Goal: Task Accomplishment & Management: Manage account settings

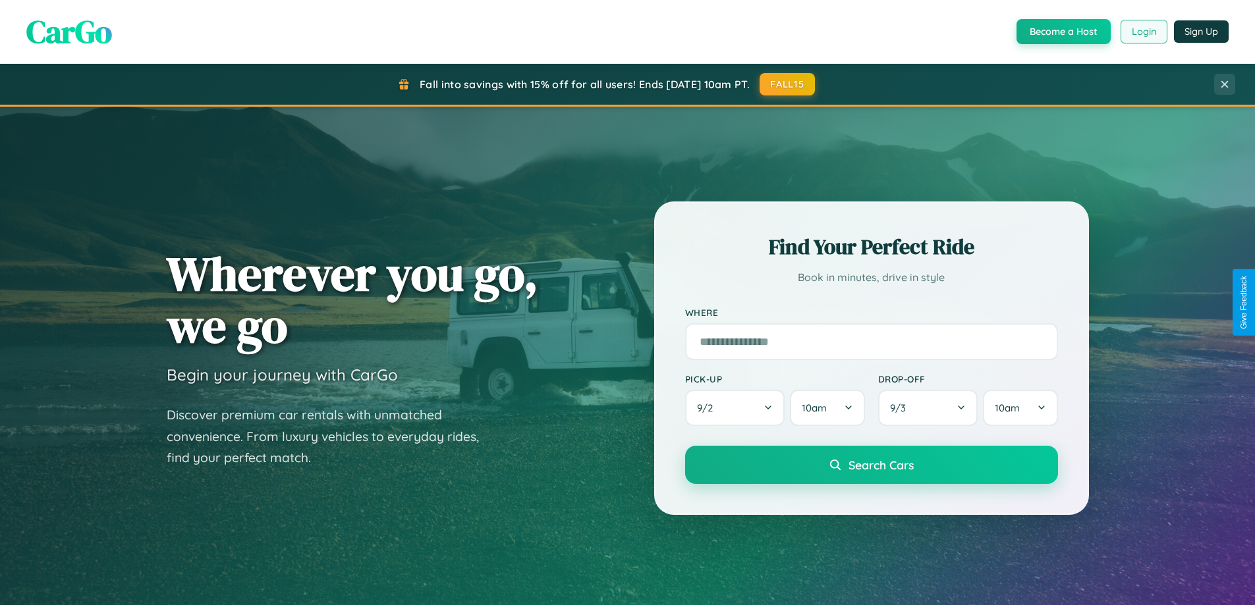
click at [1143, 32] on button "Login" at bounding box center [1143, 32] width 47 height 24
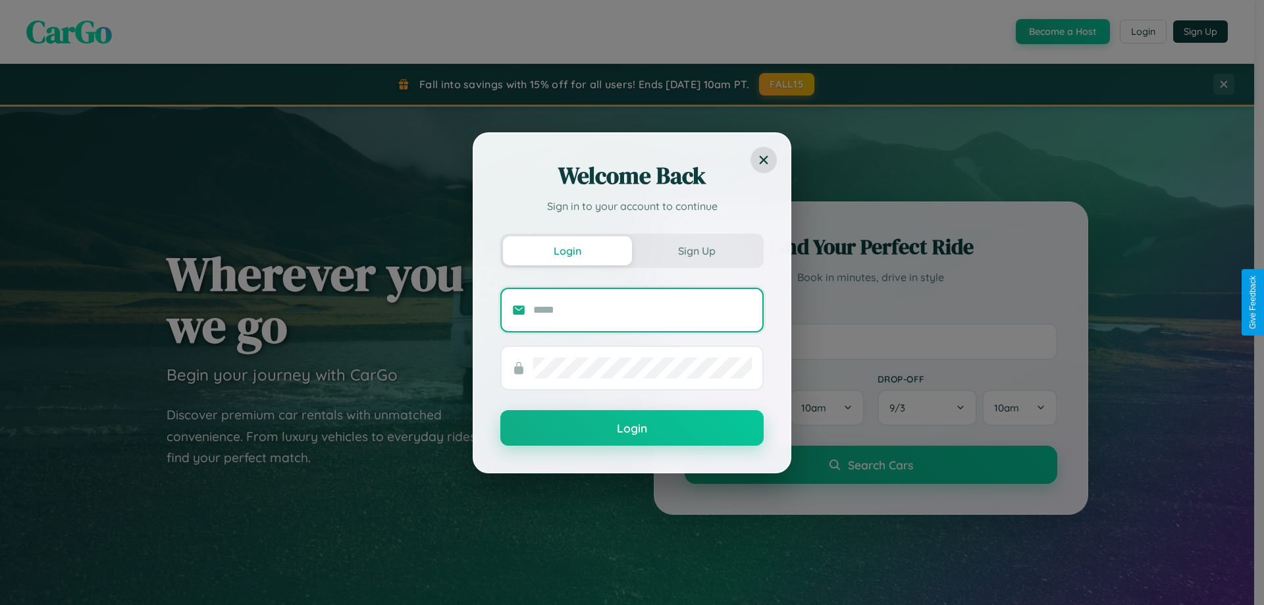
click at [643, 310] on input "text" at bounding box center [642, 310] width 219 height 21
type input "**********"
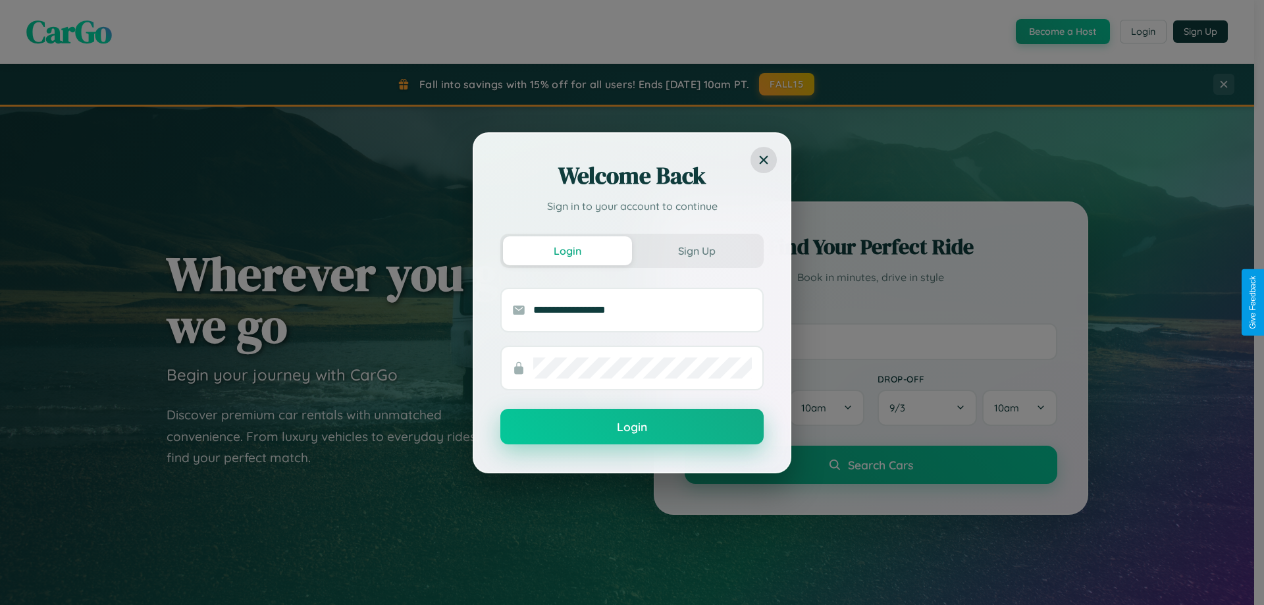
click at [632, 427] on button "Login" at bounding box center [631, 427] width 263 height 36
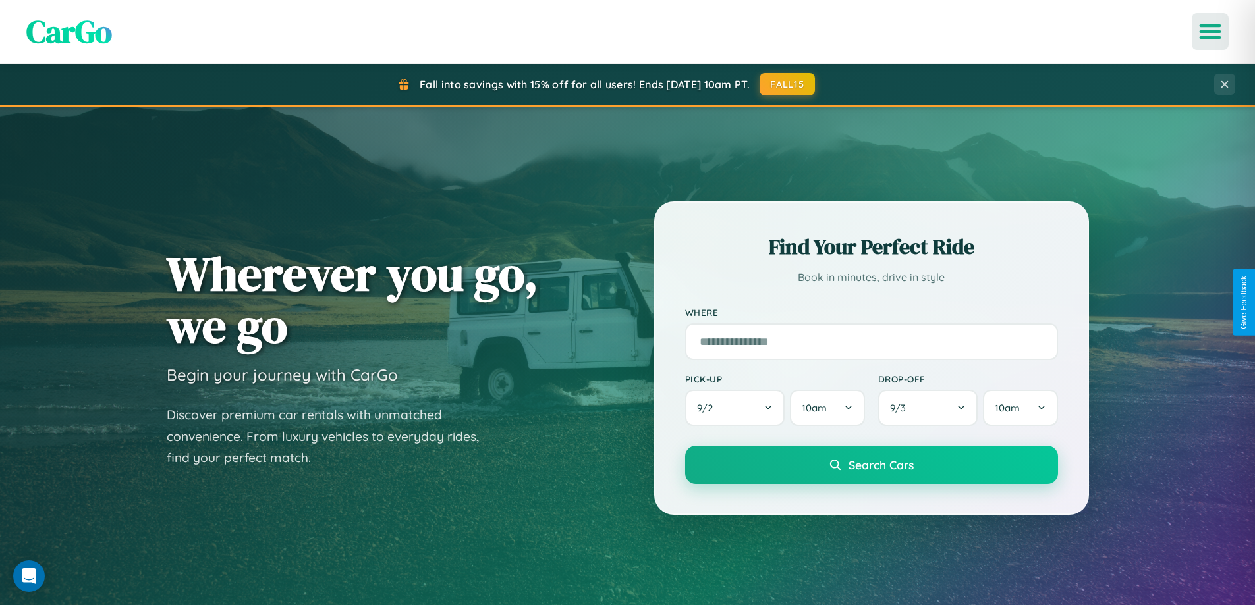
click at [1210, 32] on icon "Open menu" at bounding box center [1210, 32] width 19 height 12
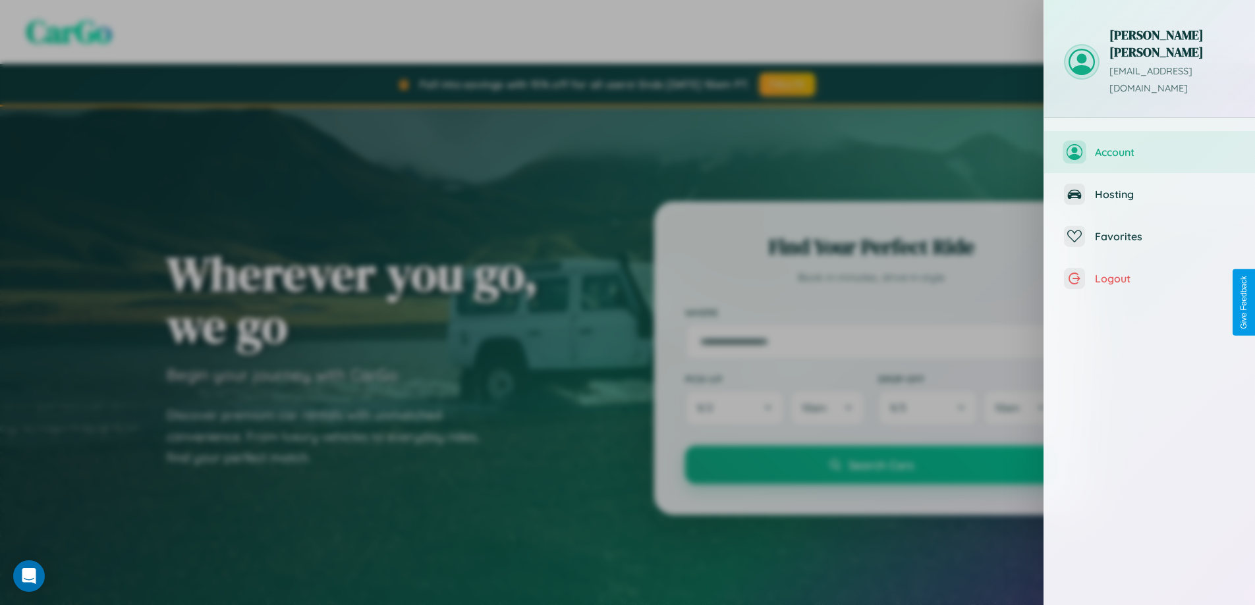
click at [1149, 146] on span "Account" at bounding box center [1165, 152] width 140 height 13
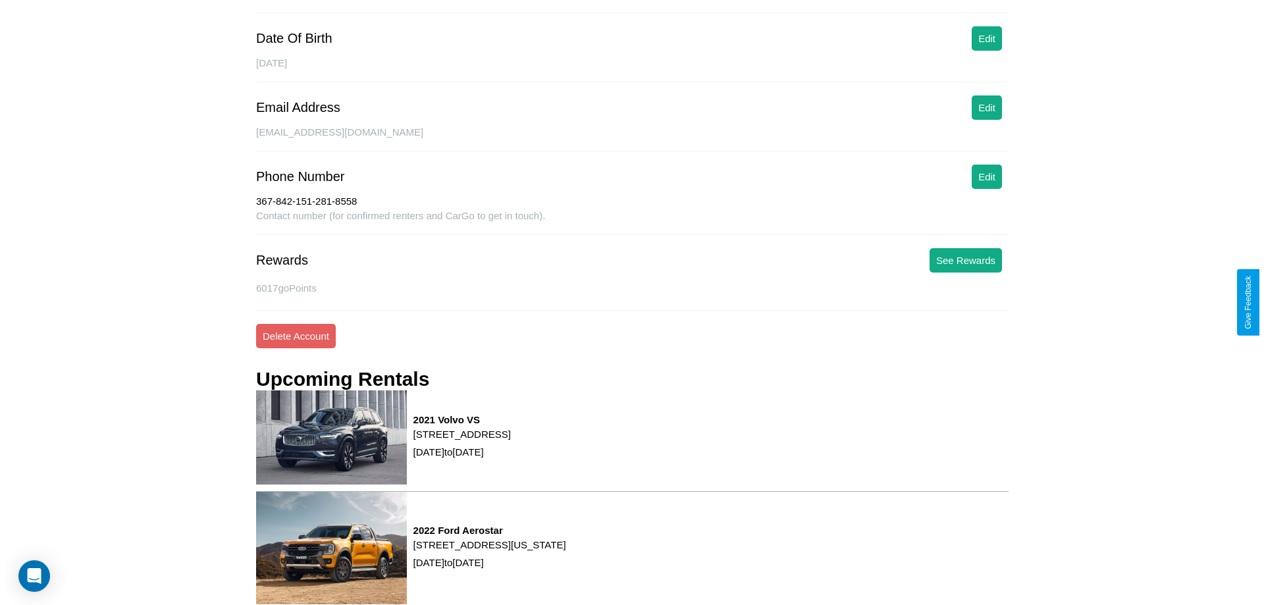
scroll to position [190, 0]
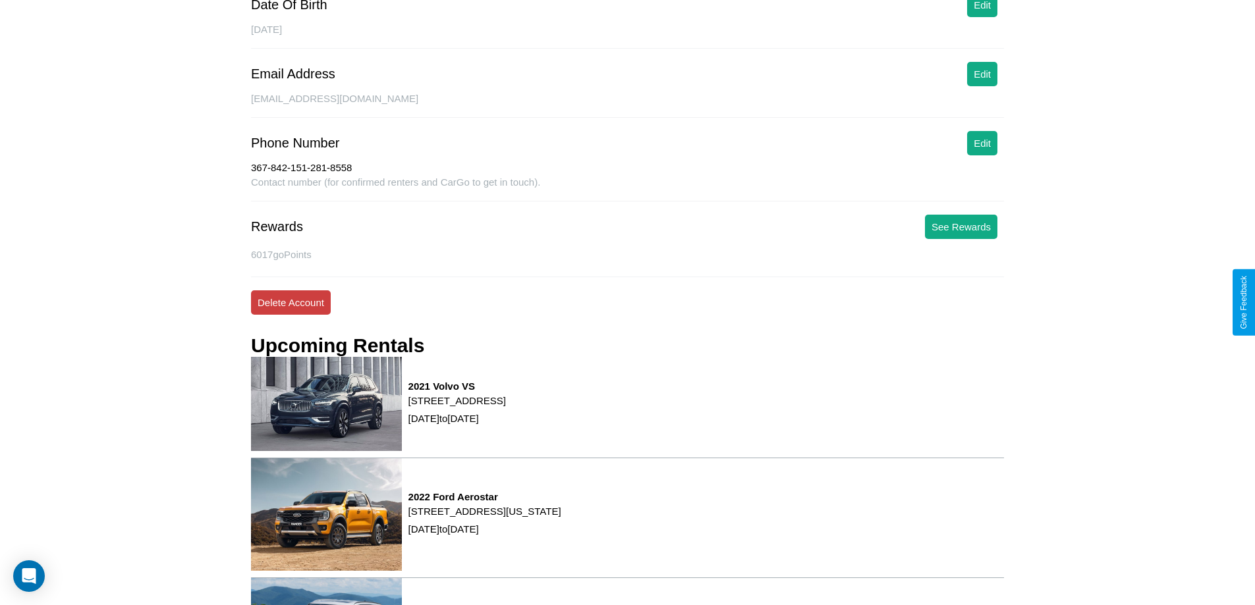
click at [290, 302] on button "Delete Account" at bounding box center [291, 302] width 80 height 24
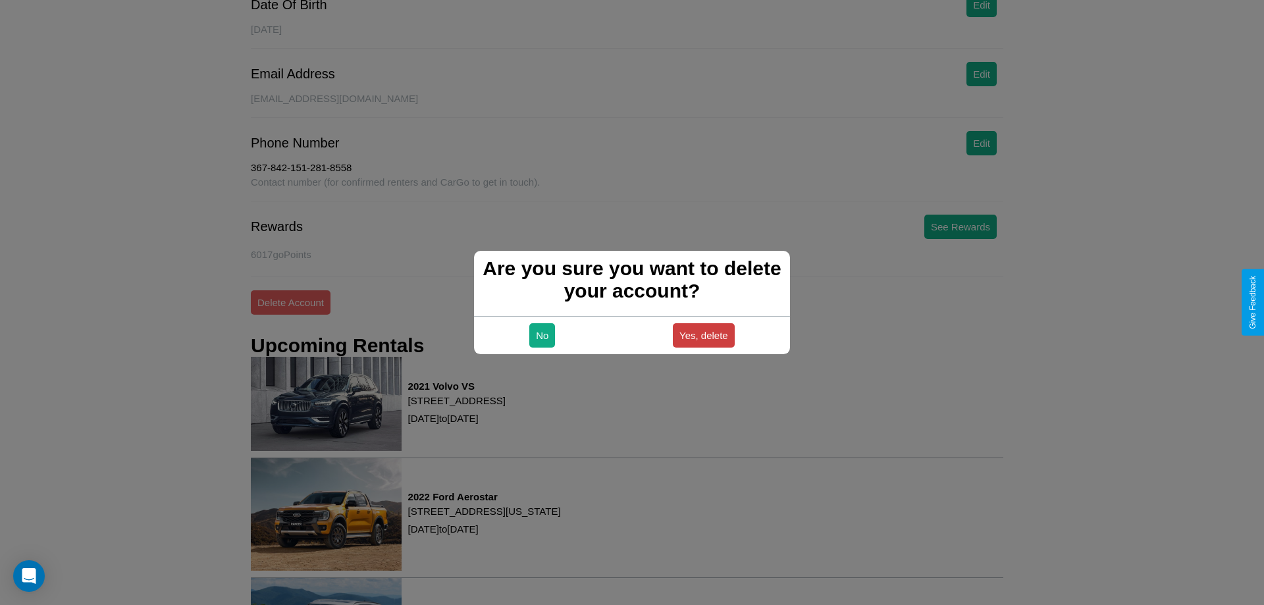
click at [703, 335] on button "Yes, delete" at bounding box center [704, 335] width 62 height 24
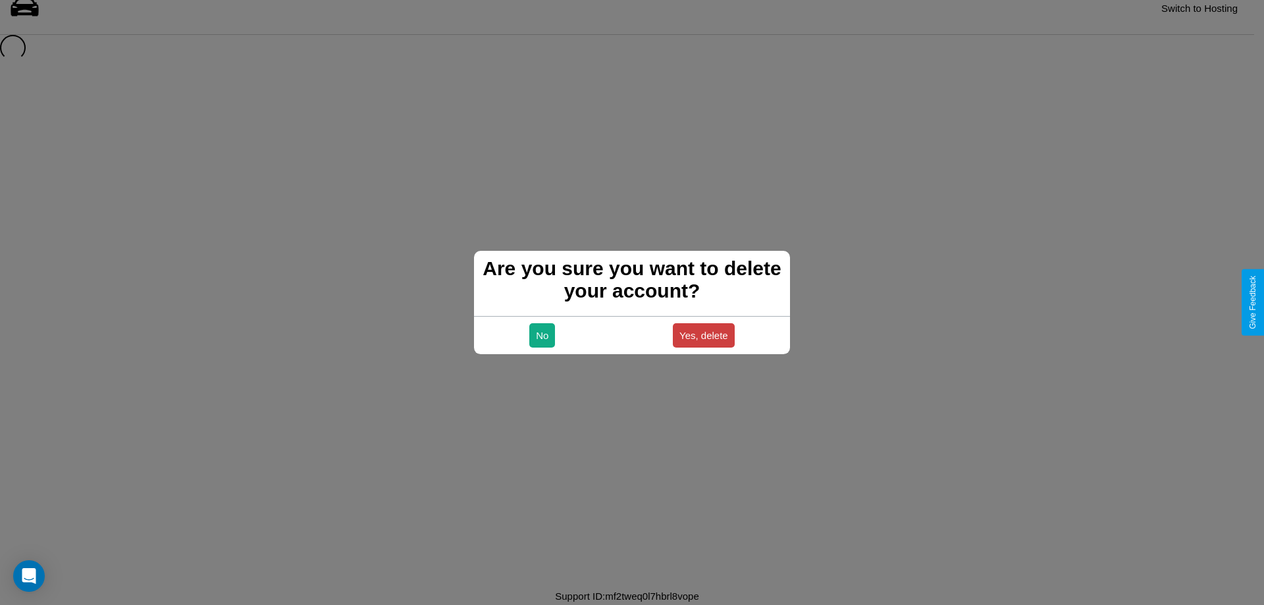
scroll to position [18, 0]
